Goal: Information Seeking & Learning: Learn about a topic

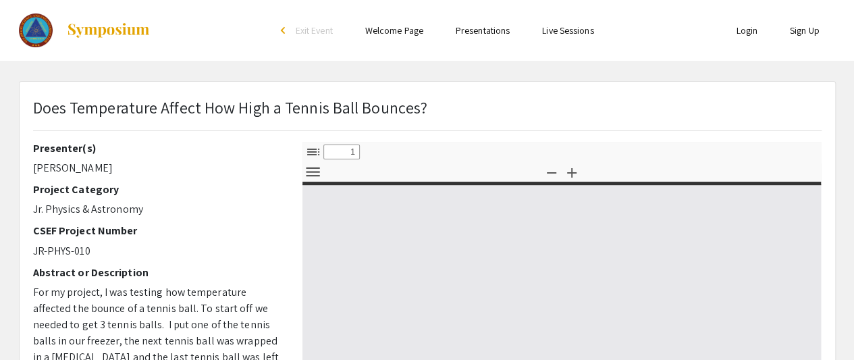
select select "custom"
type input "0"
select select "custom"
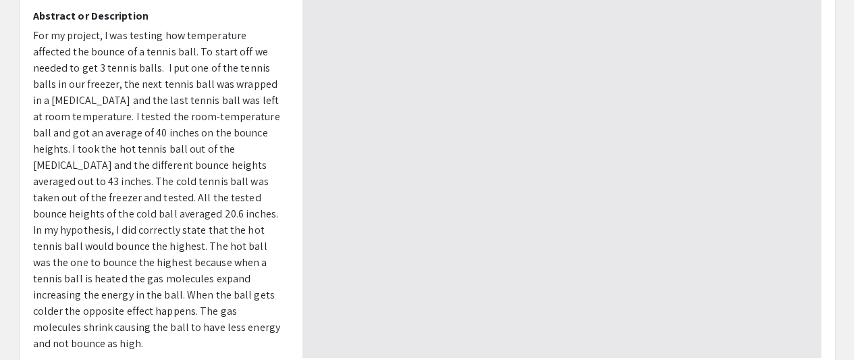
type input "1"
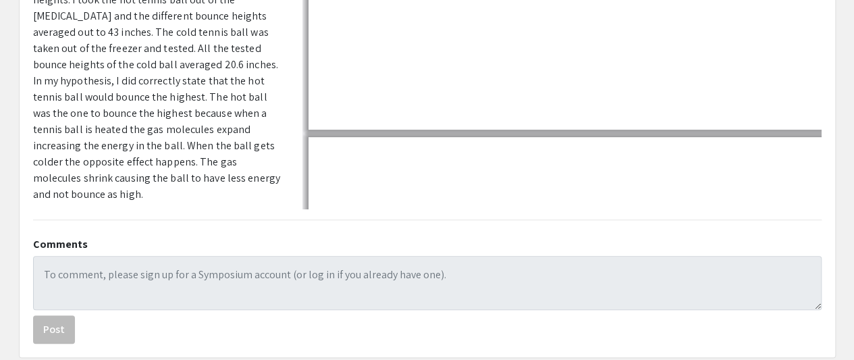
scroll to position [476, 0]
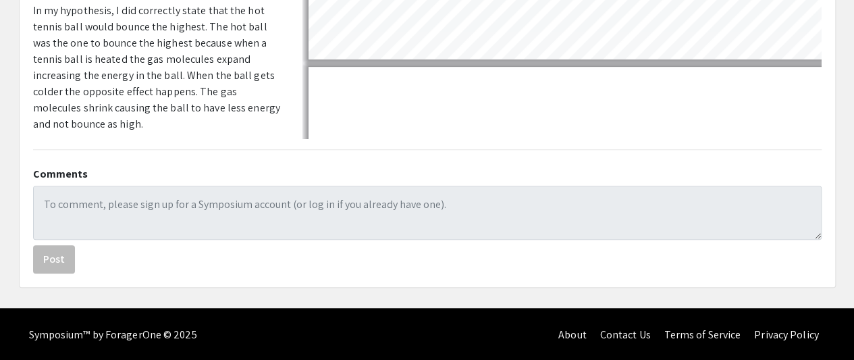
select select "auto"
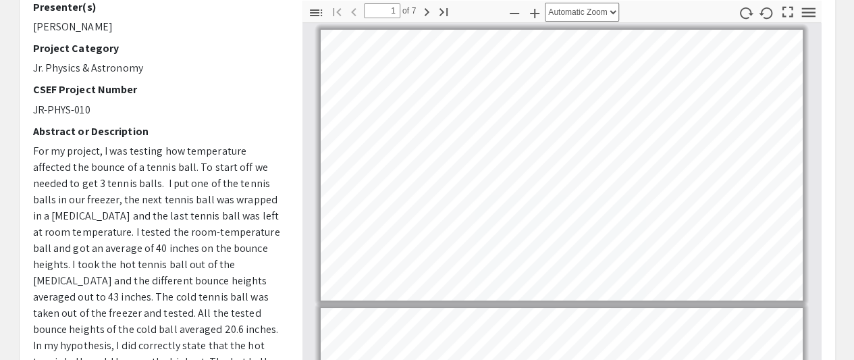
scroll to position [136, 0]
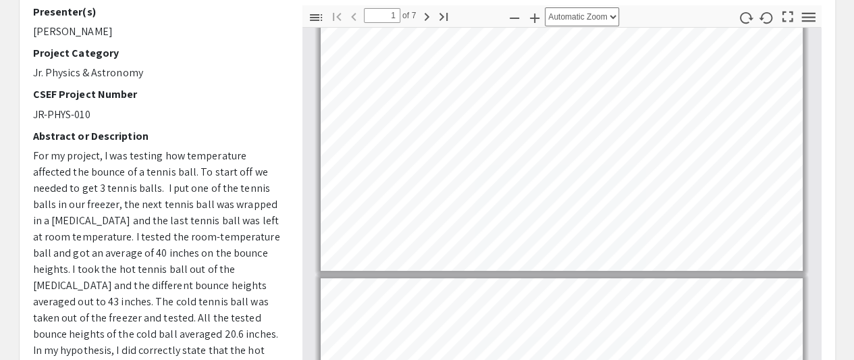
type input "2"
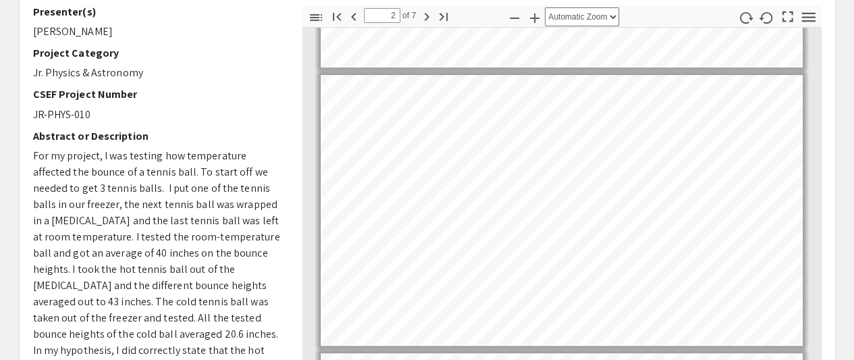
scroll to position [238, 0]
select select "page-width"
click at [818, 16] on button "Tools" at bounding box center [808, 17] width 23 height 20
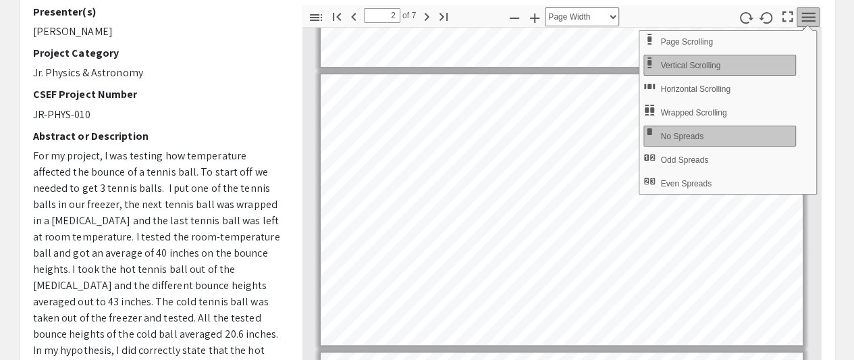
click at [813, 15] on icon "button" at bounding box center [808, 16] width 14 height 9
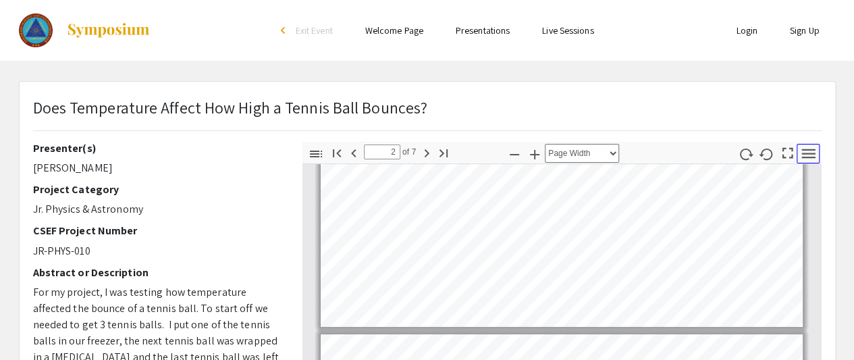
scroll to position [0, 0]
type input "1"
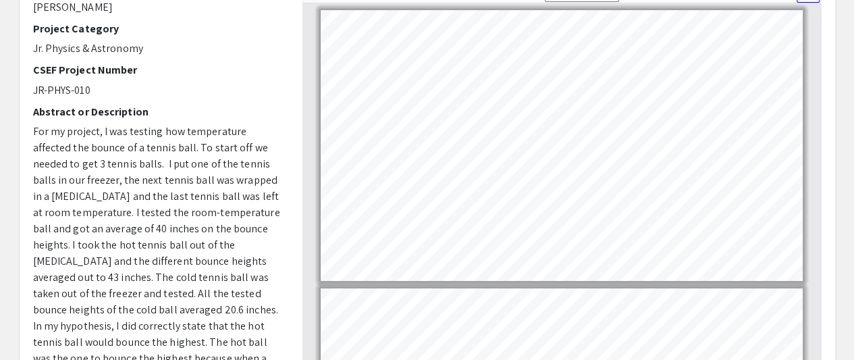
scroll to position [161, 0]
